Goal: Task Accomplishment & Management: Manage account settings

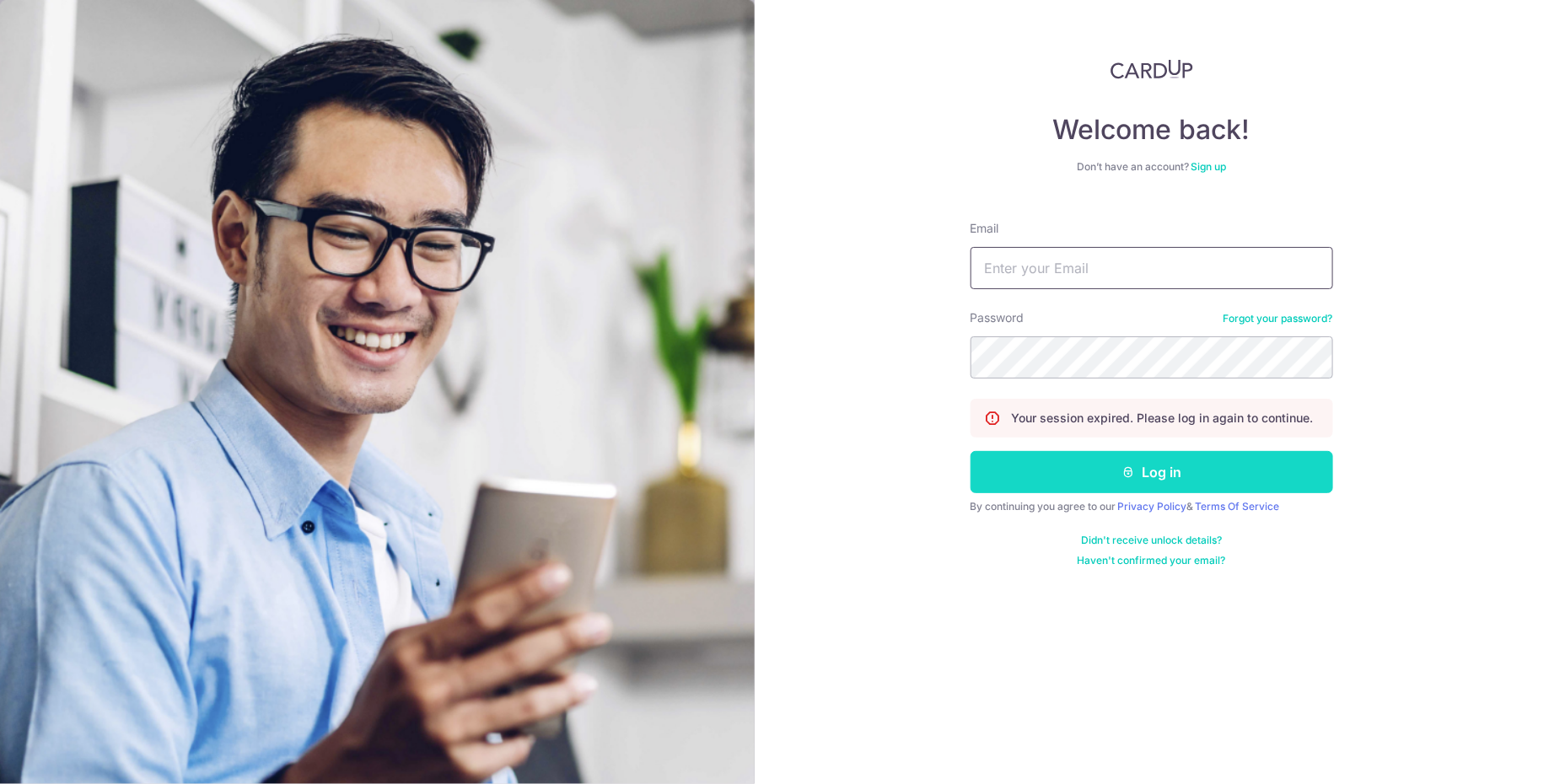
type input "vquah@yahoo.com.sg"
click at [1091, 470] on button "Log in" at bounding box center [1151, 472] width 363 height 42
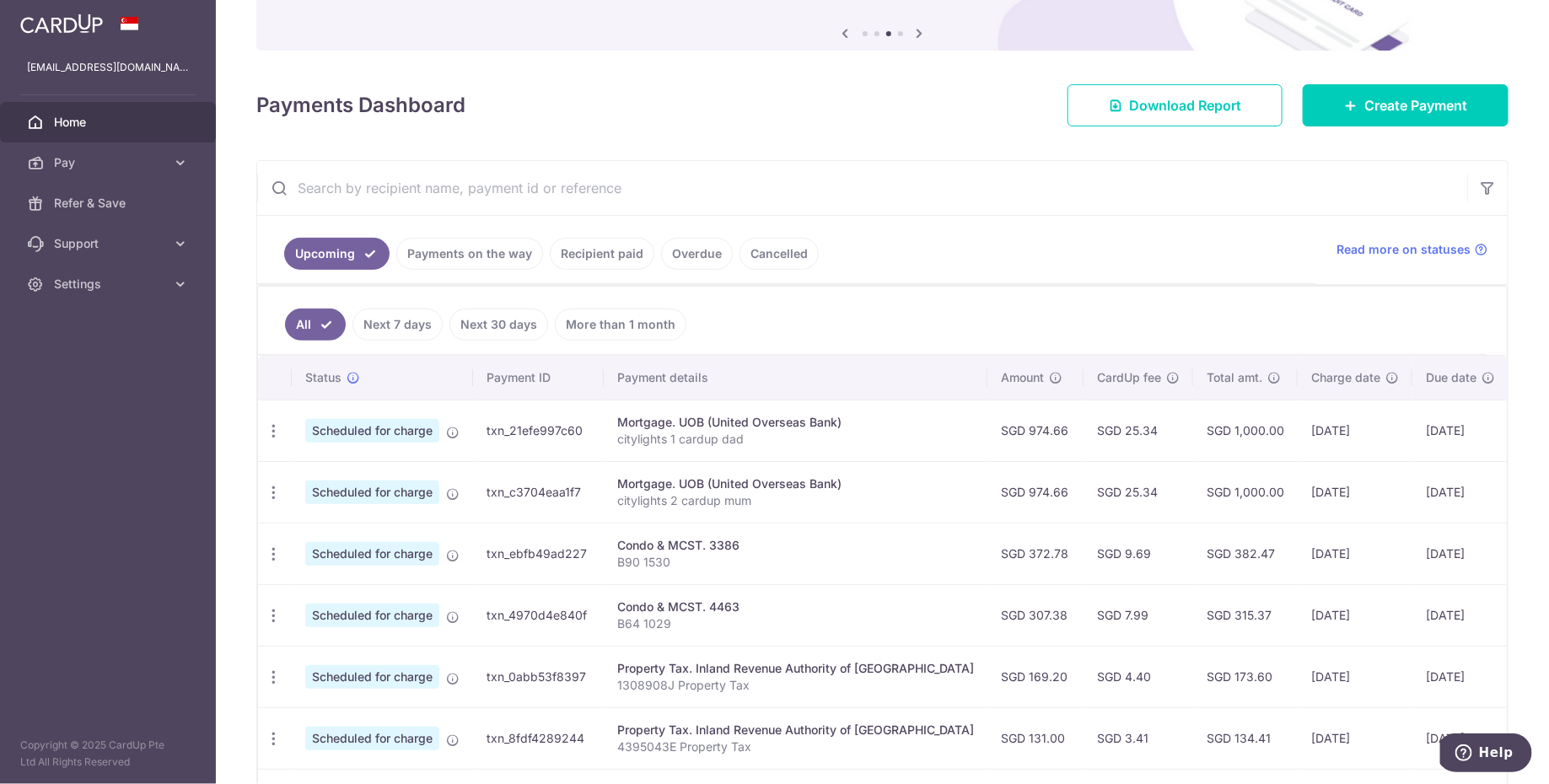
scroll to position [191, 0]
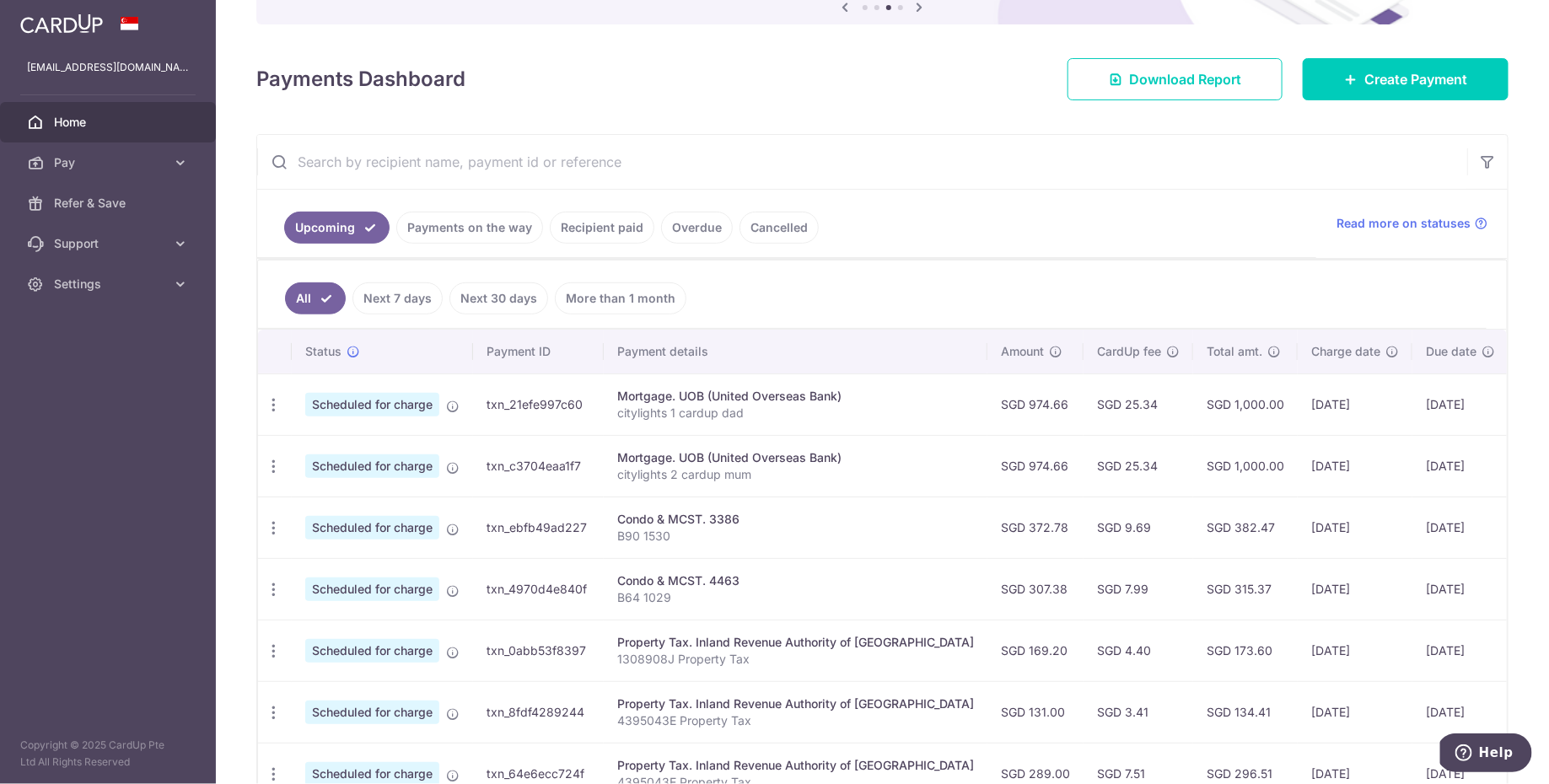
click at [987, 400] on td "SGD 974.66" at bounding box center [1035, 403] width 96 height 62
copy td "974.66"
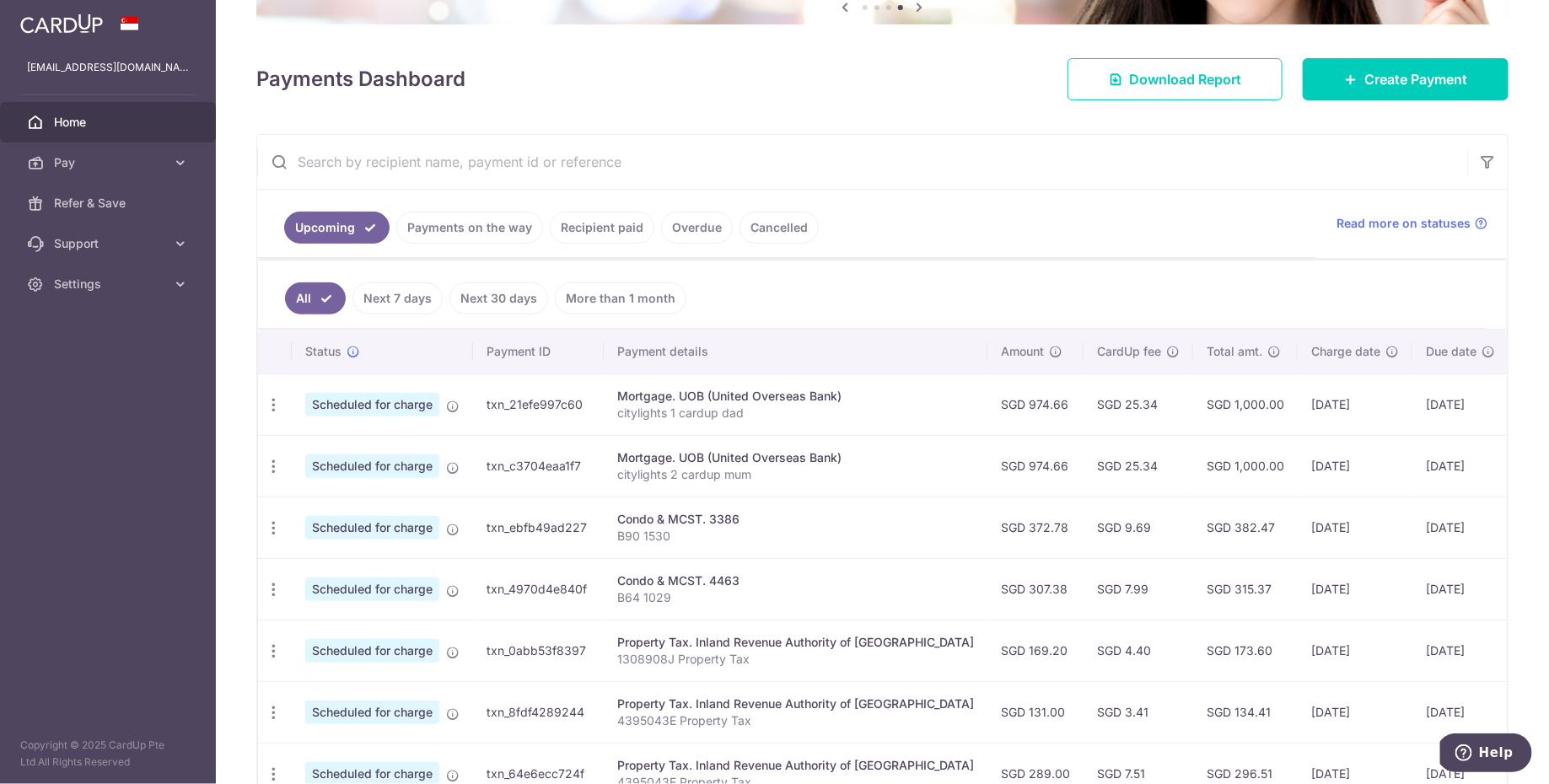
copy td "974.66"
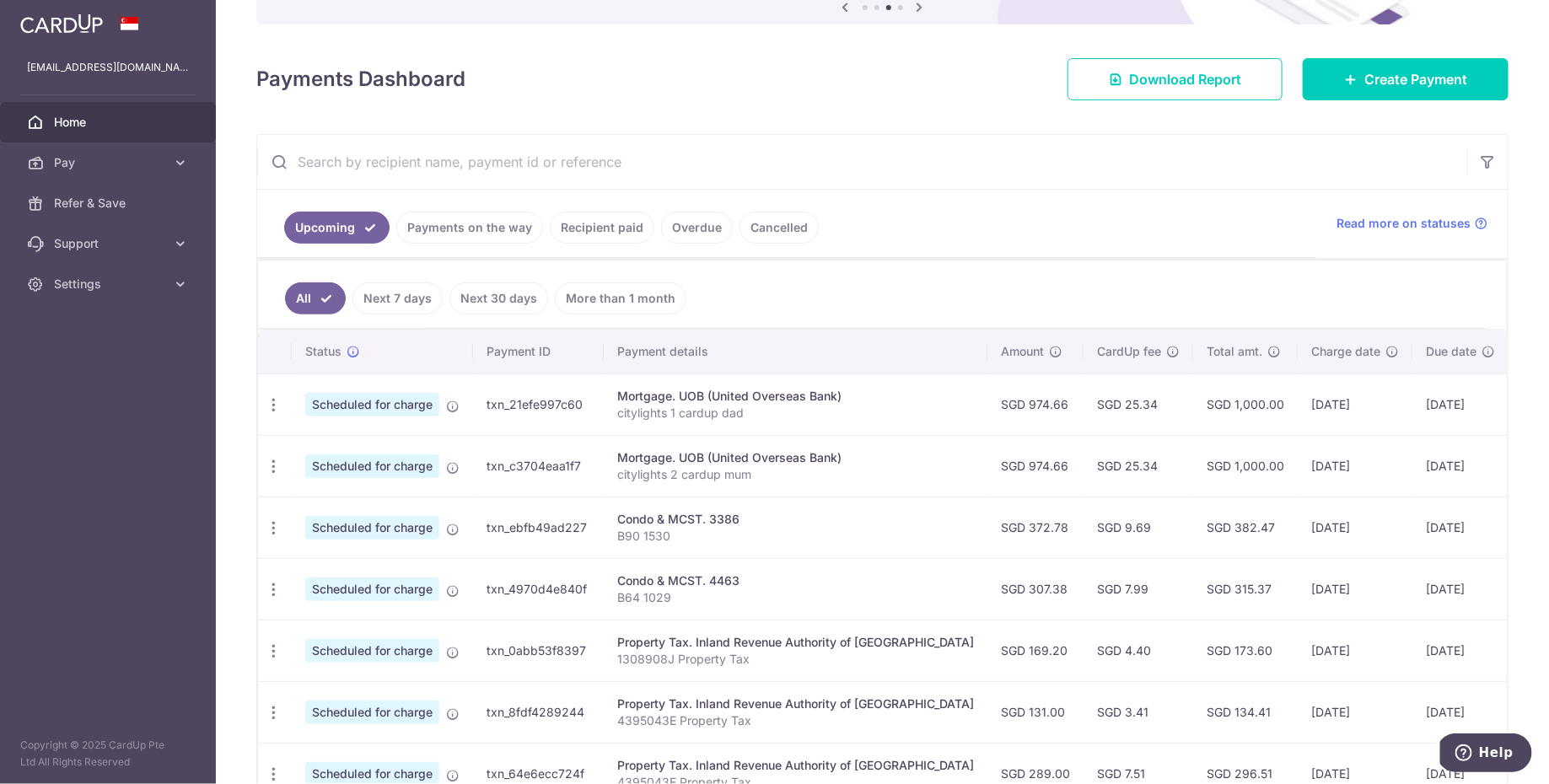
click at [1083, 401] on td "SGD 25.34" at bounding box center [1138, 403] width 110 height 62
copy td "25.34"
click at [1412, 401] on td "[DATE]" at bounding box center [1459, 403] width 96 height 62
click at [1412, 401] on td "[DATE]" at bounding box center [1459, 403] width 96 height 62
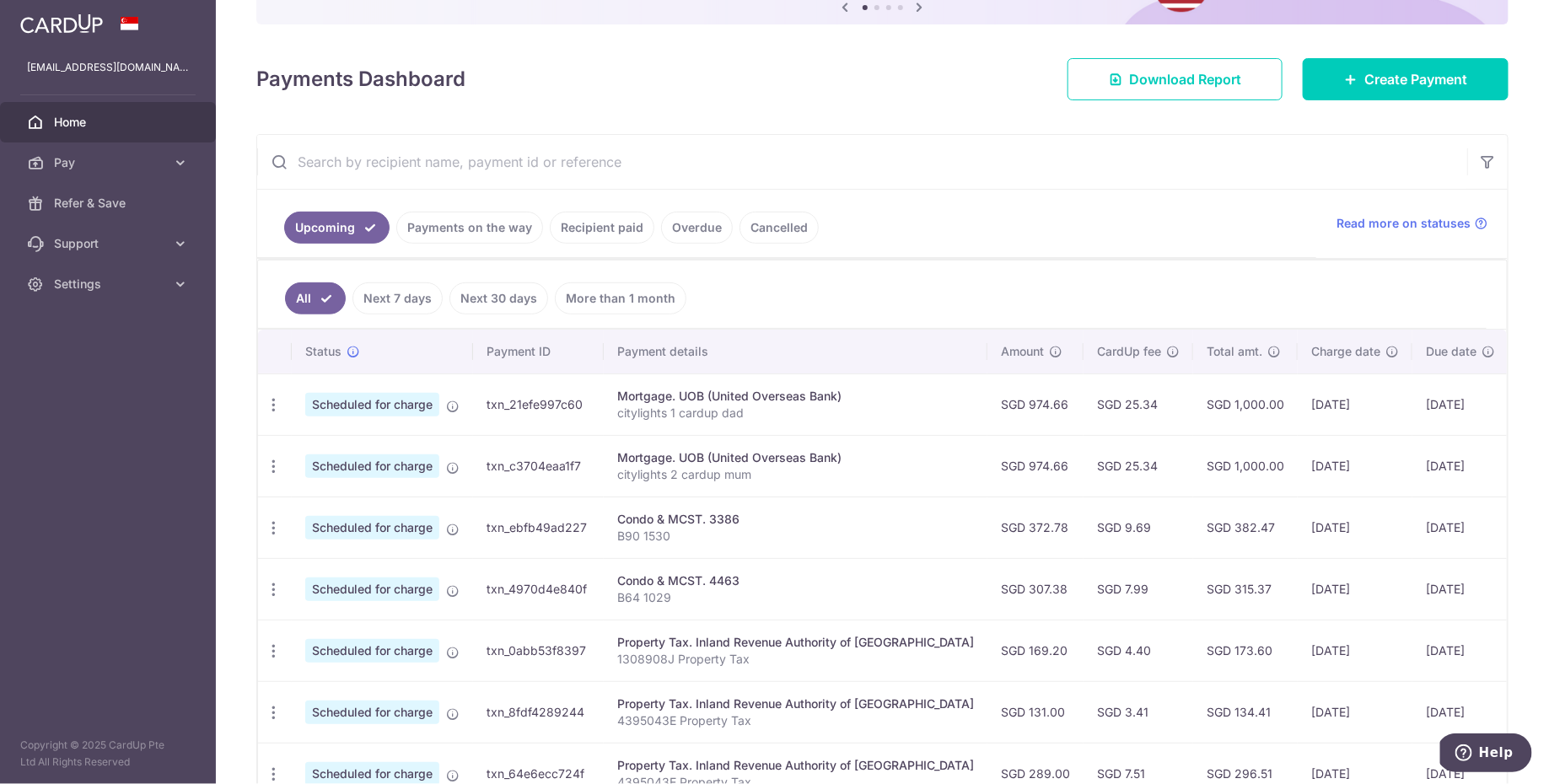
click at [1412, 400] on td "[DATE]" at bounding box center [1459, 403] width 96 height 62
click at [485, 230] on link "Payments on the way" at bounding box center [469, 227] width 147 height 32
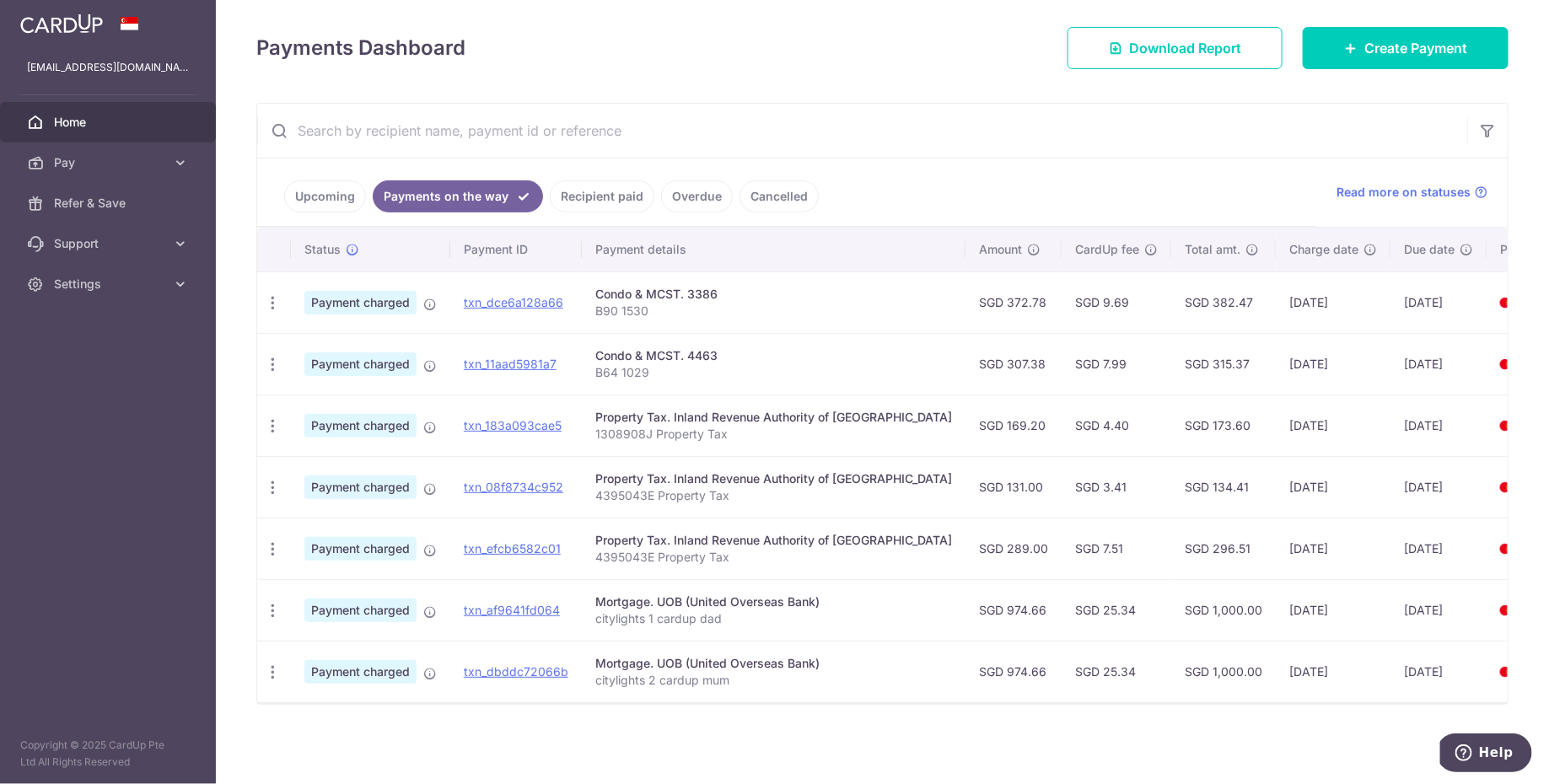
scroll to position [227, 0]
click at [1390, 602] on td "09/10/2025" at bounding box center [1437, 609] width 96 height 62
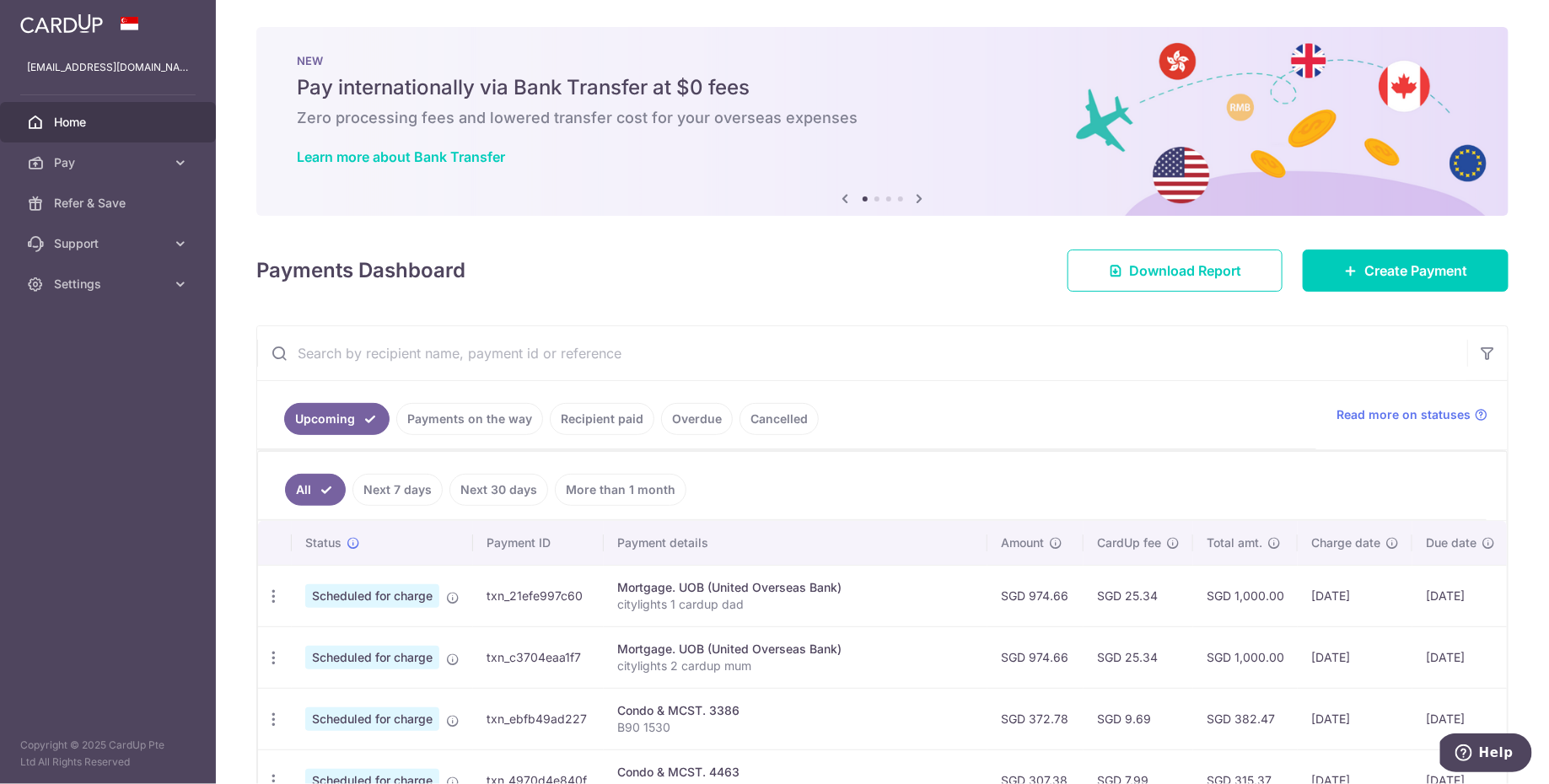
click at [58, 402] on aside "vquah@yahoo.com.sg Home Pay Payments Recipients Cards Refer & Save Support FAQ …" at bounding box center [108, 392] width 216 height 784
click at [117, 278] on span "Settings" at bounding box center [109, 284] width 111 height 17
click at [100, 371] on span "Logout" at bounding box center [109, 365] width 111 height 17
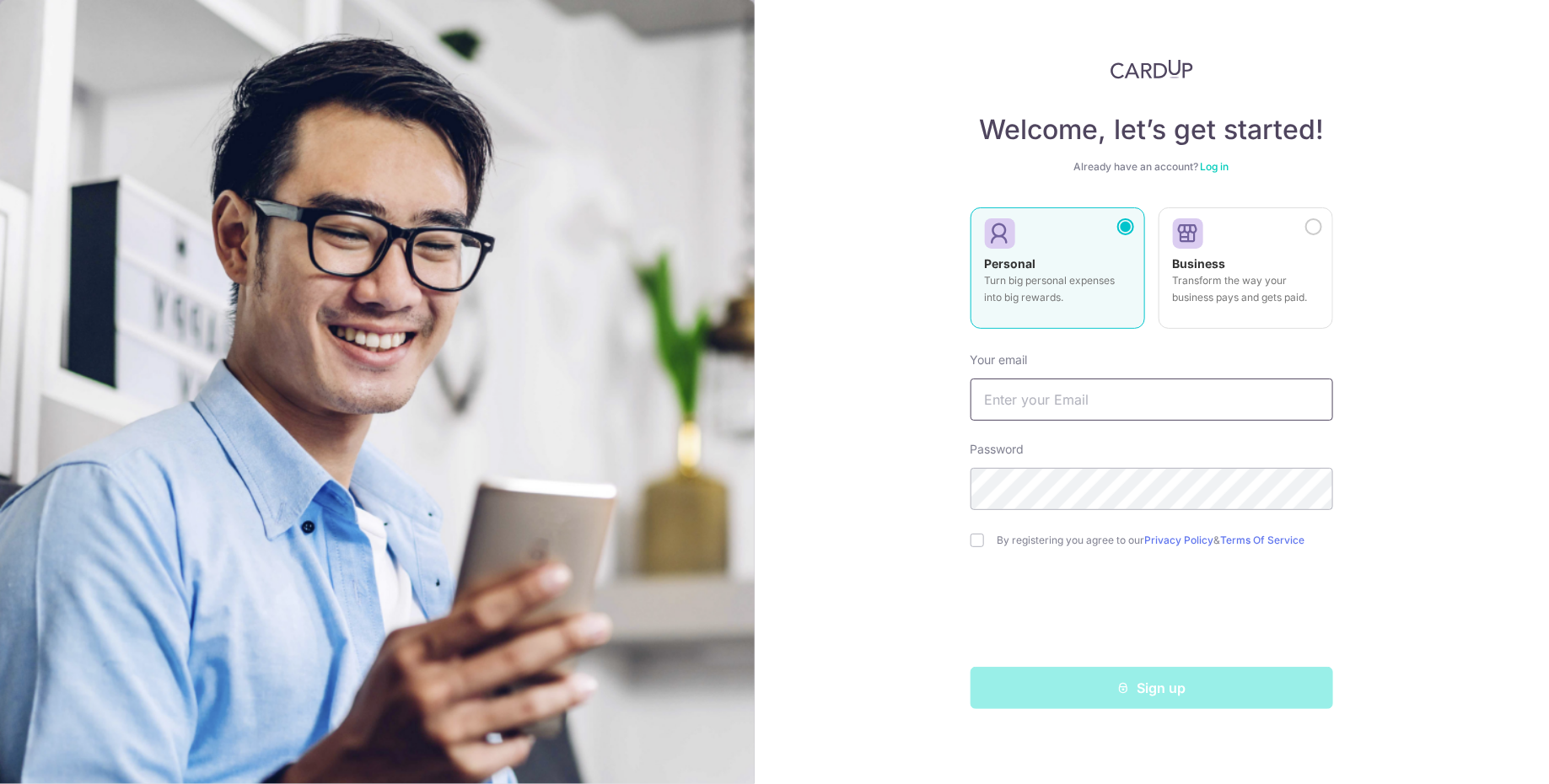
type input "[EMAIL_ADDRESS][DOMAIN_NAME]"
click at [1222, 167] on link "Log in" at bounding box center [1215, 166] width 28 height 12
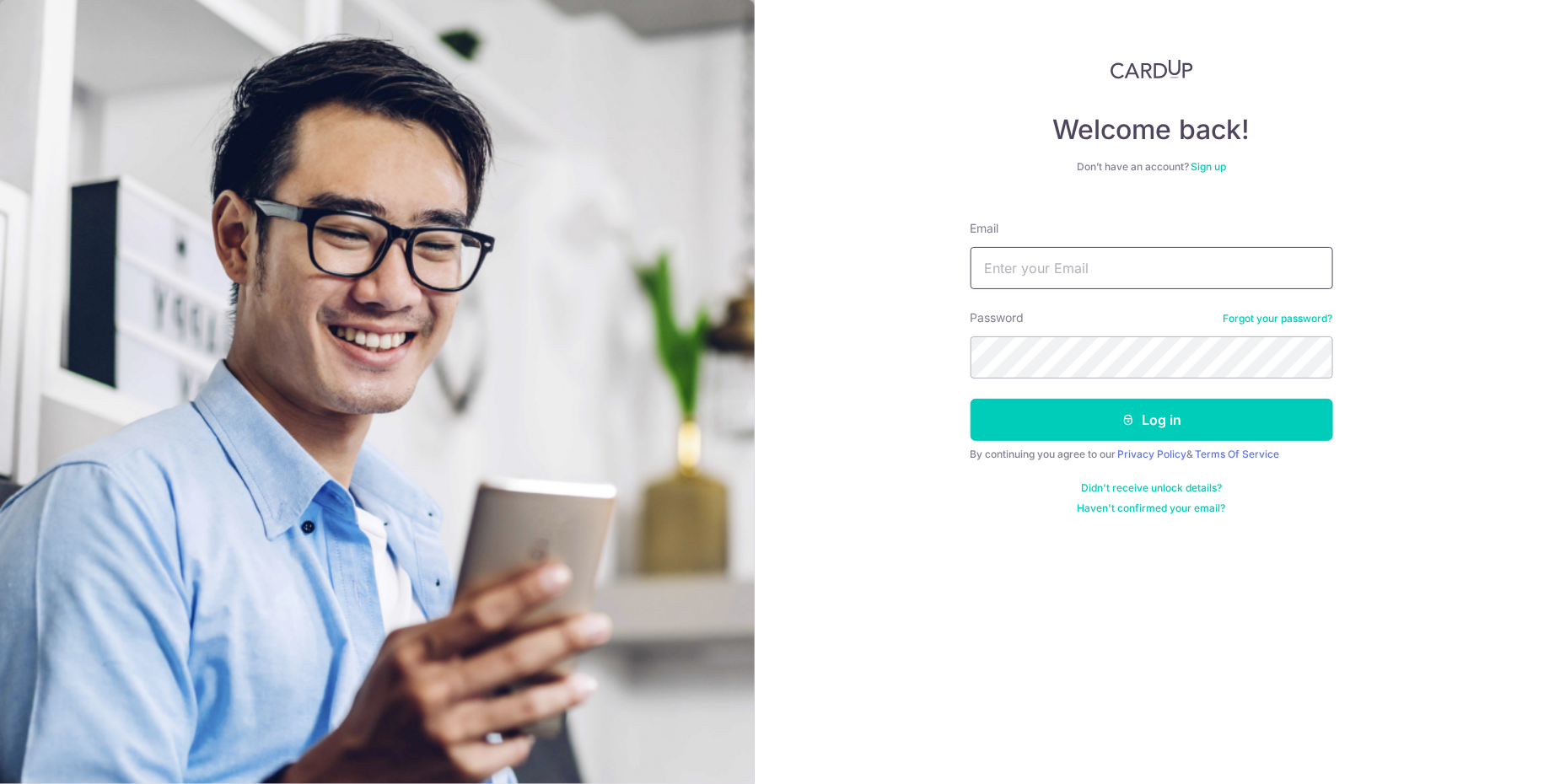
type input "[EMAIL_ADDRESS][DOMAIN_NAME]"
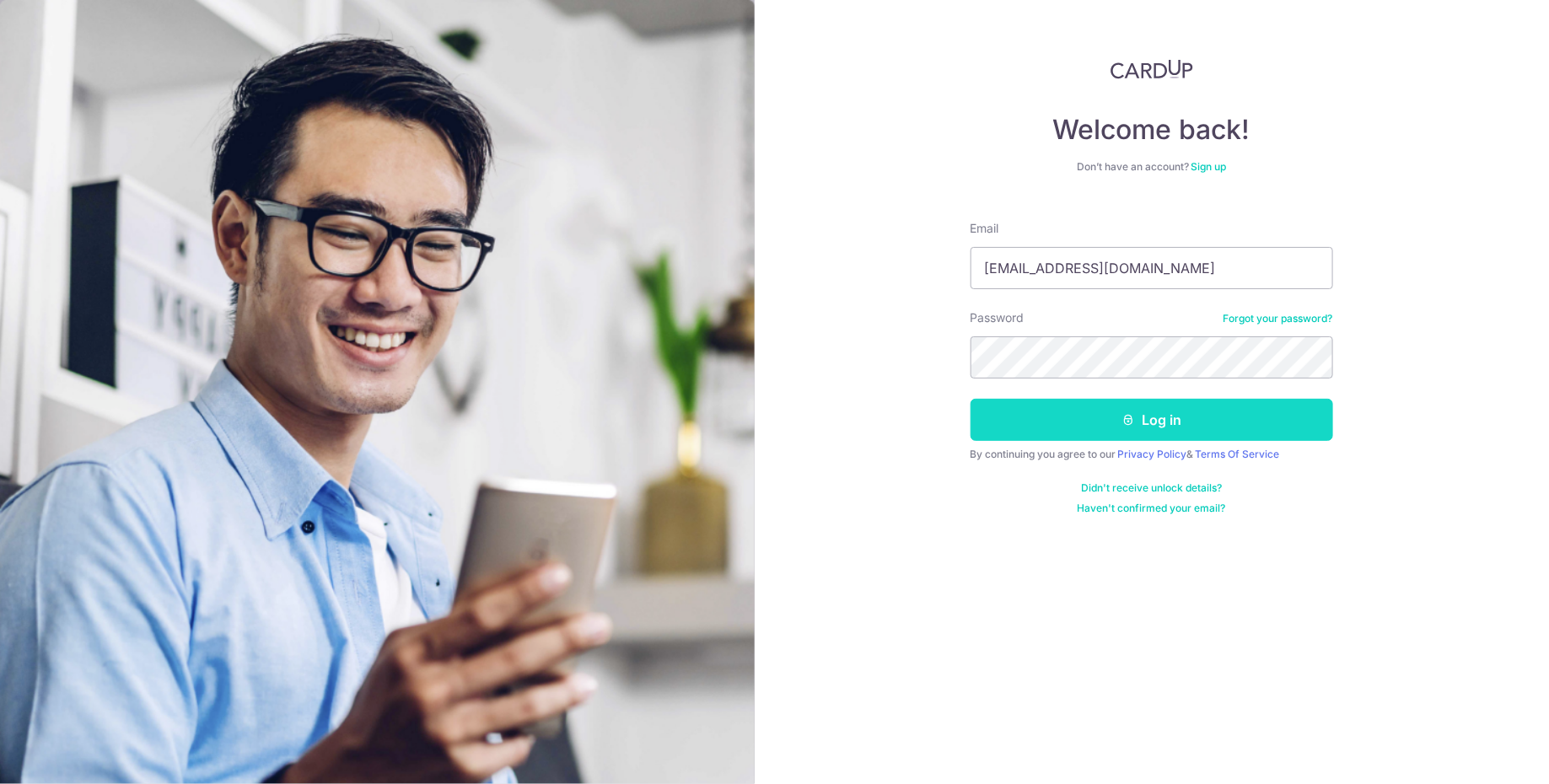
click at [1100, 419] on button "Log in" at bounding box center [1151, 419] width 363 height 42
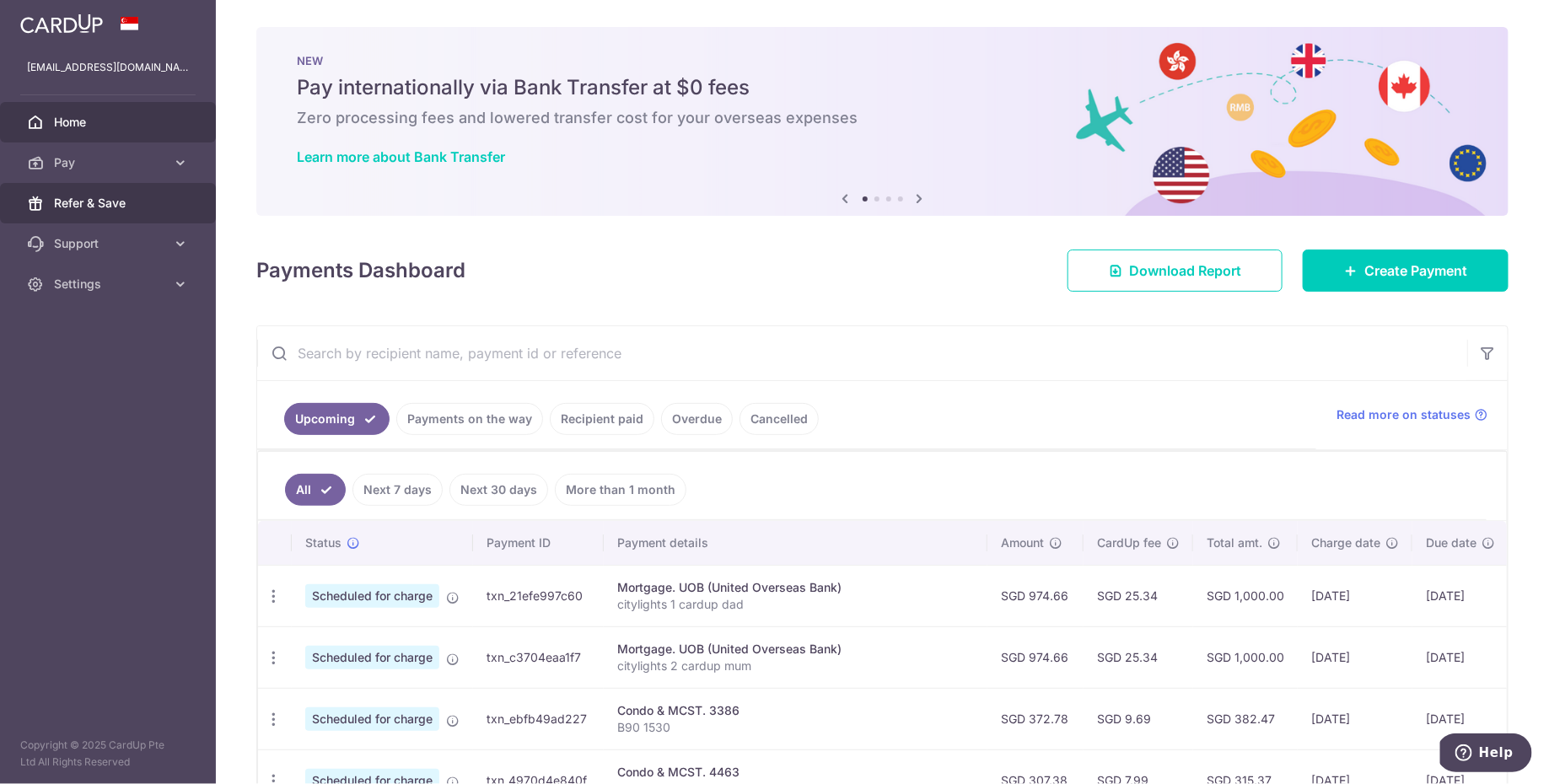
click at [109, 209] on span "Refer & Save" at bounding box center [109, 204] width 111 height 17
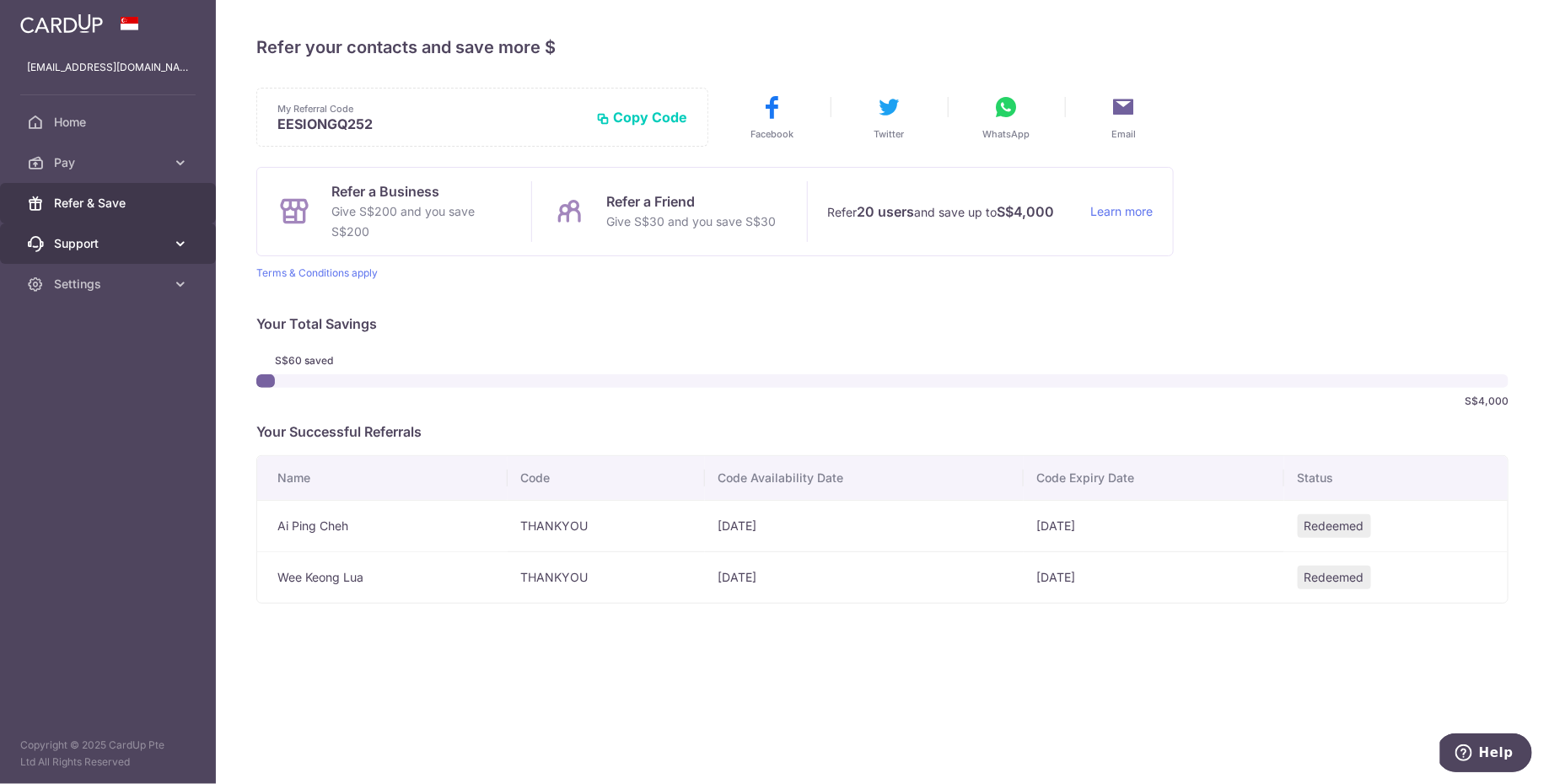
click at [159, 242] on span "Support" at bounding box center [109, 243] width 111 height 17
click at [159, 243] on span "Support" at bounding box center [109, 243] width 111 height 17
click at [135, 157] on span "Pay" at bounding box center [109, 163] width 111 height 17
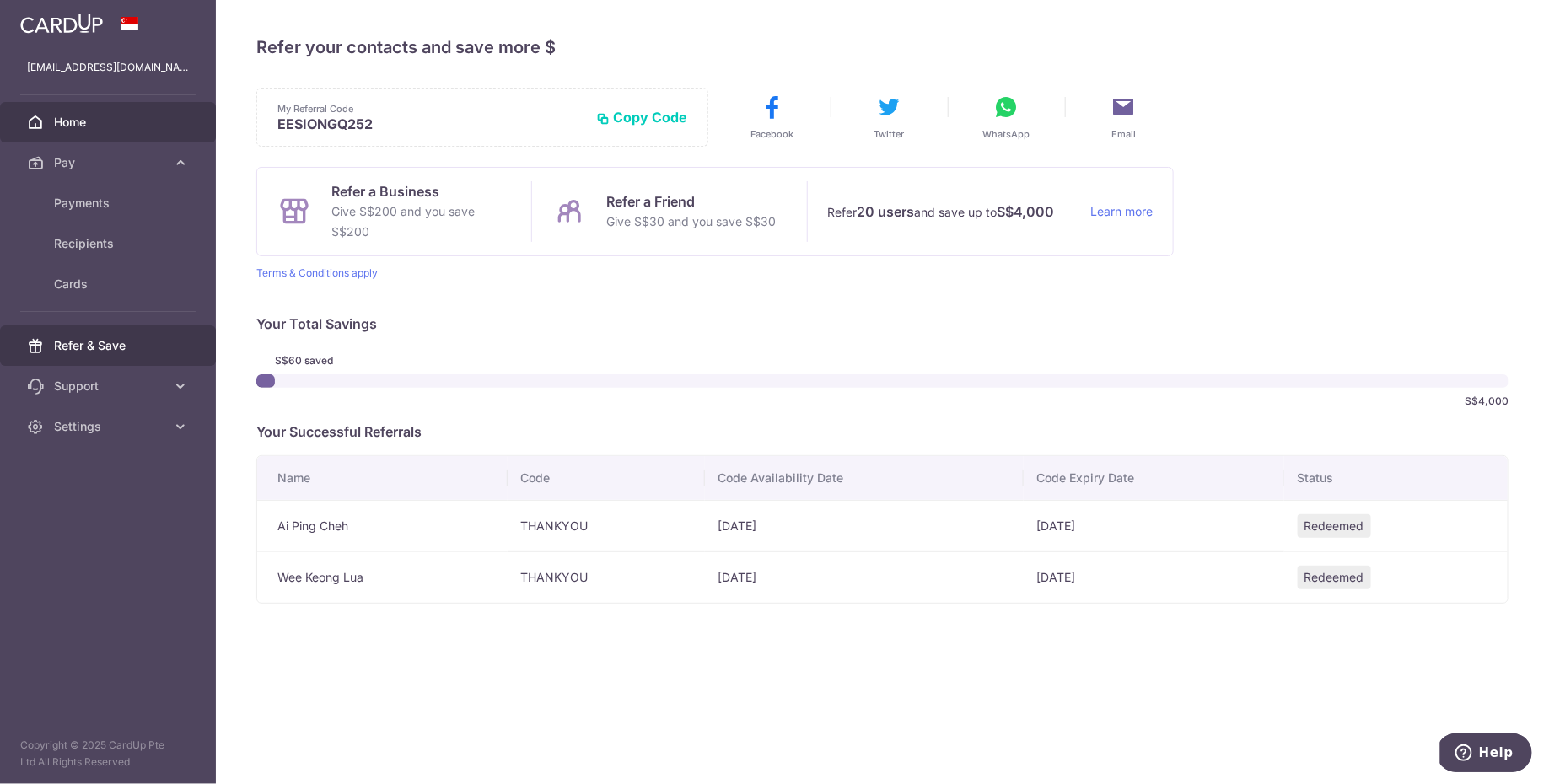
click at [135, 132] on link "Home" at bounding box center [108, 122] width 216 height 41
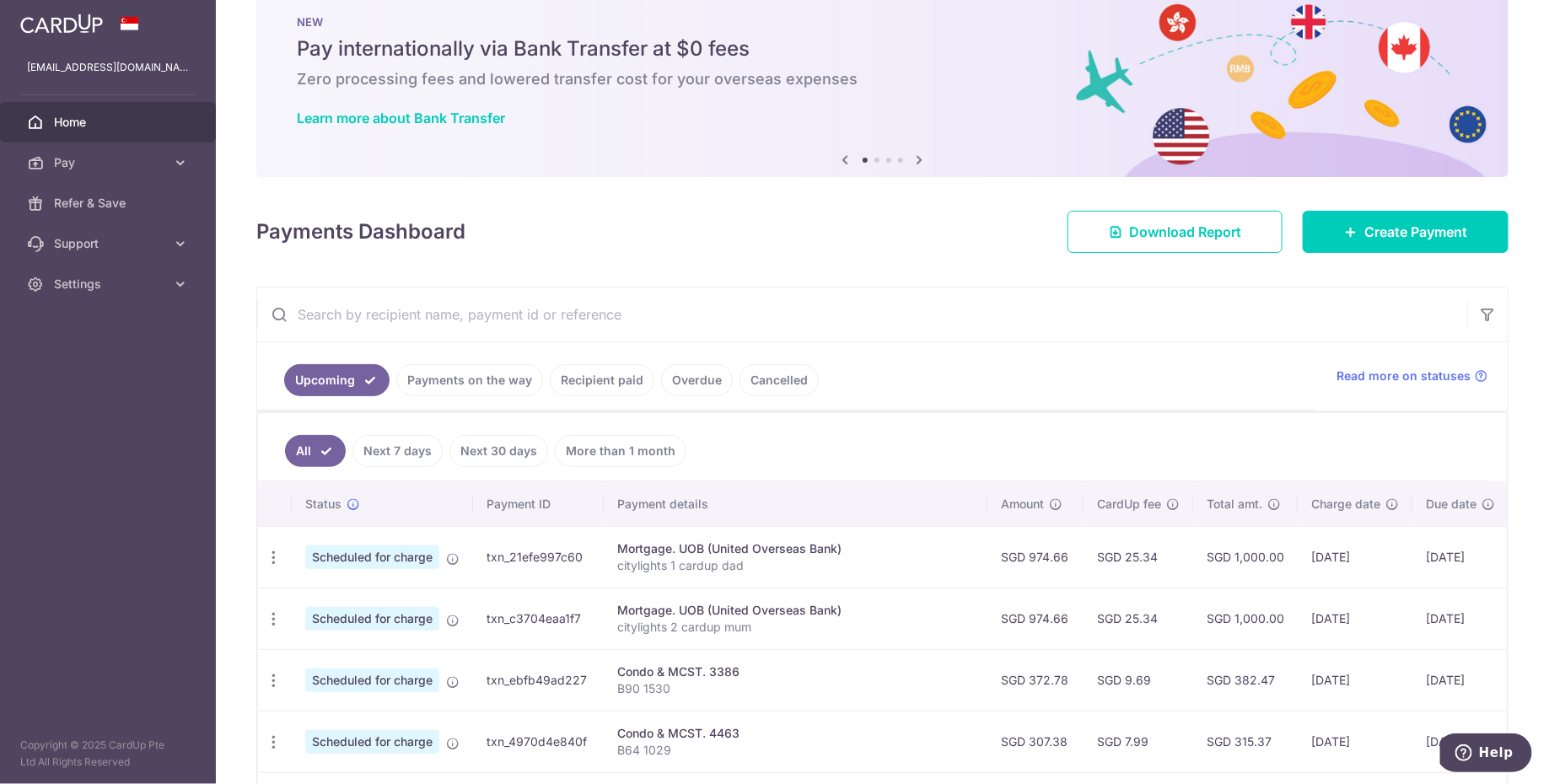
scroll to position [39, 0]
click at [609, 381] on link "Recipient paid" at bounding box center [602, 380] width 104 height 32
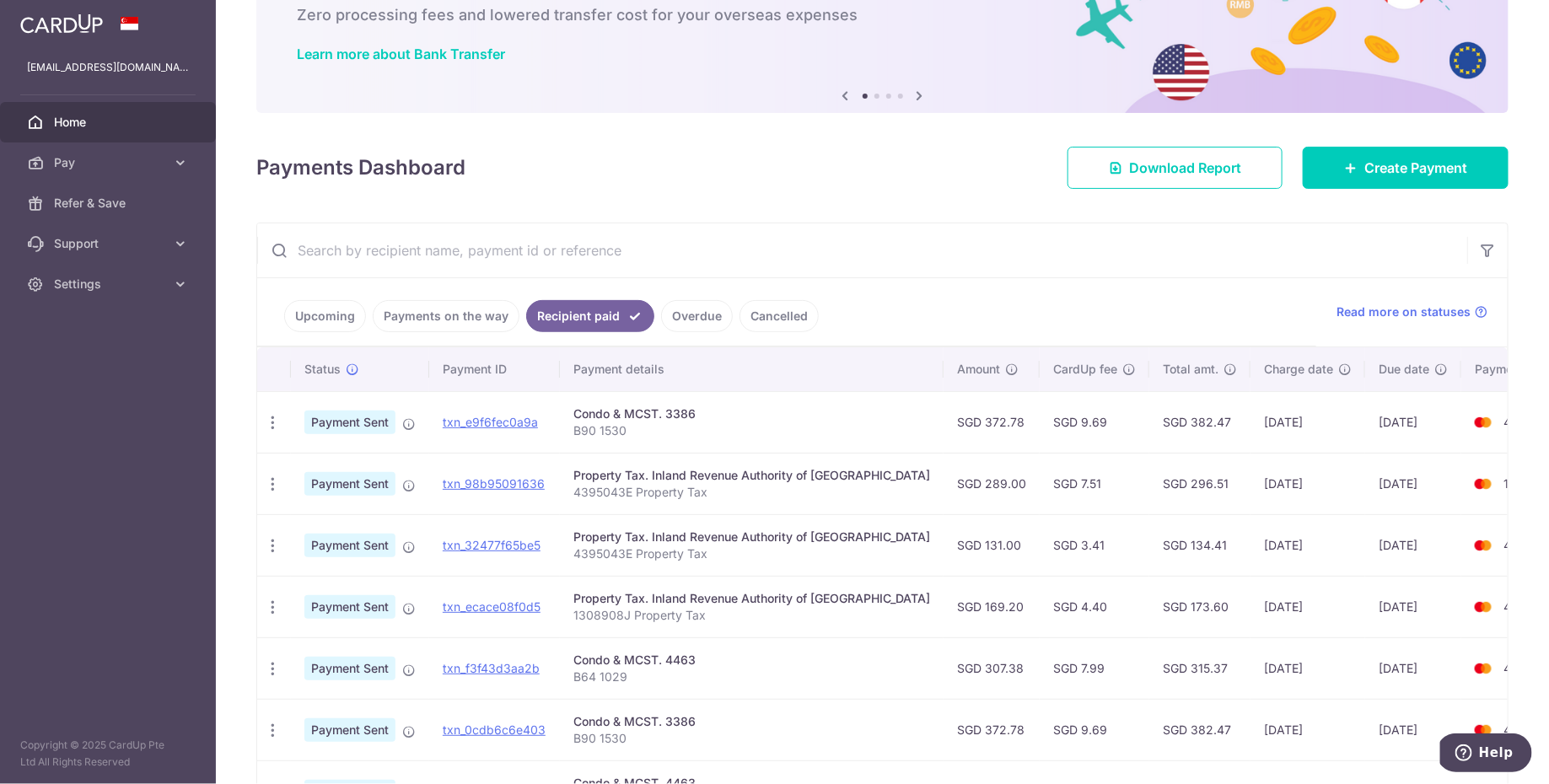
scroll to position [452, 0]
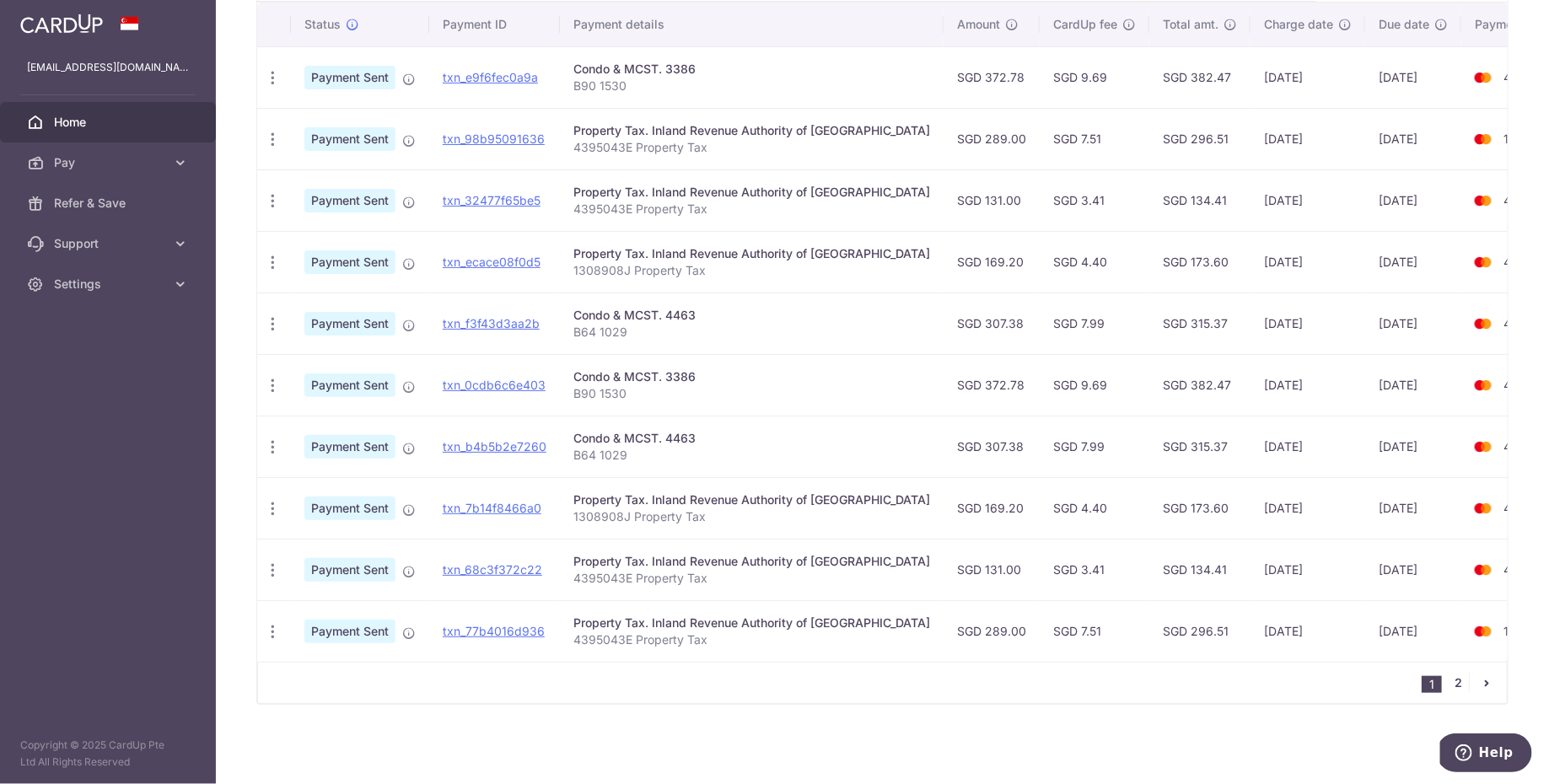
click at [1450, 686] on link "2" at bounding box center [1458, 682] width 20 height 20
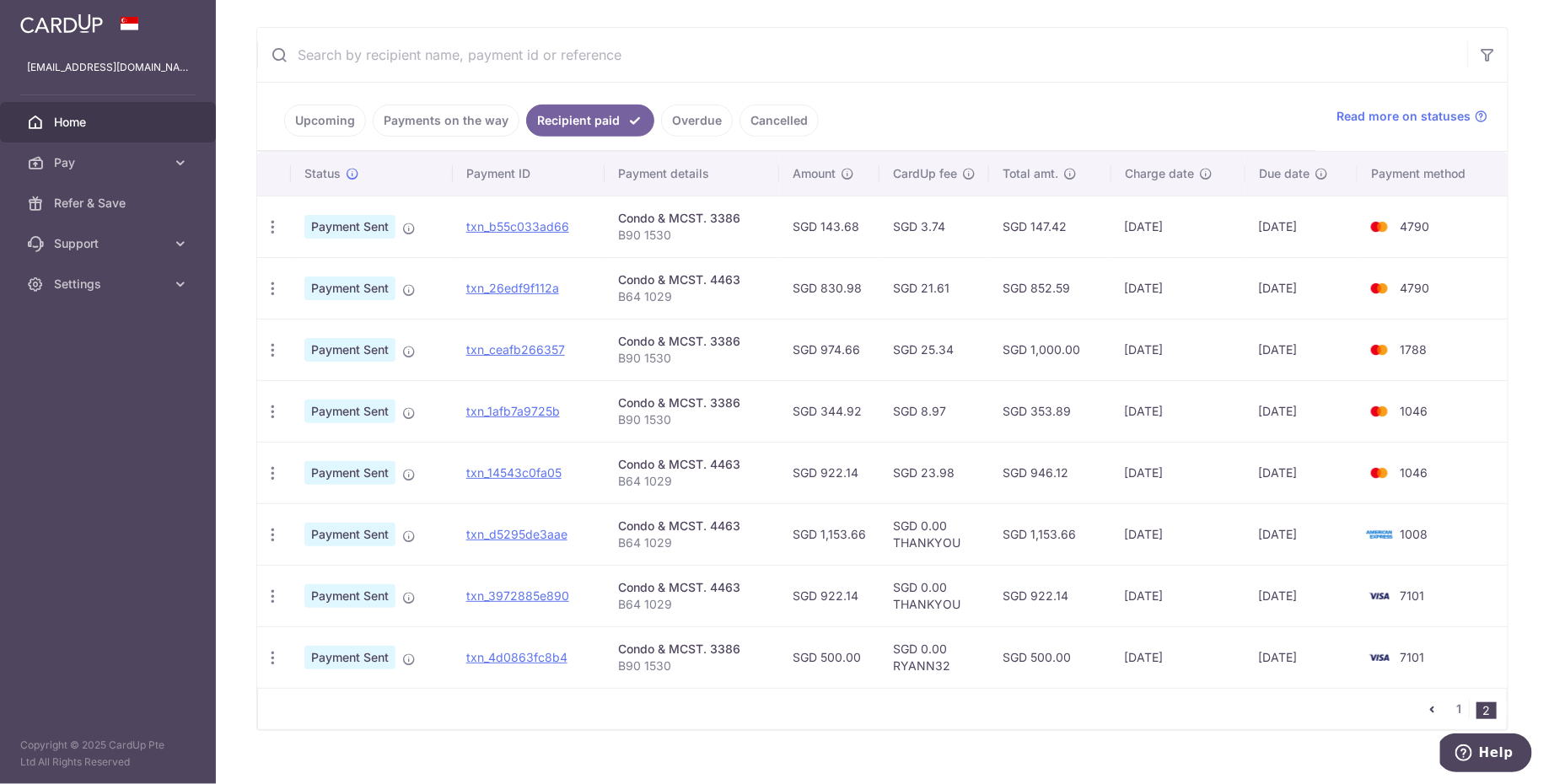
scroll to position [317, 0]
